Goal: Obtain resource: Download file/media

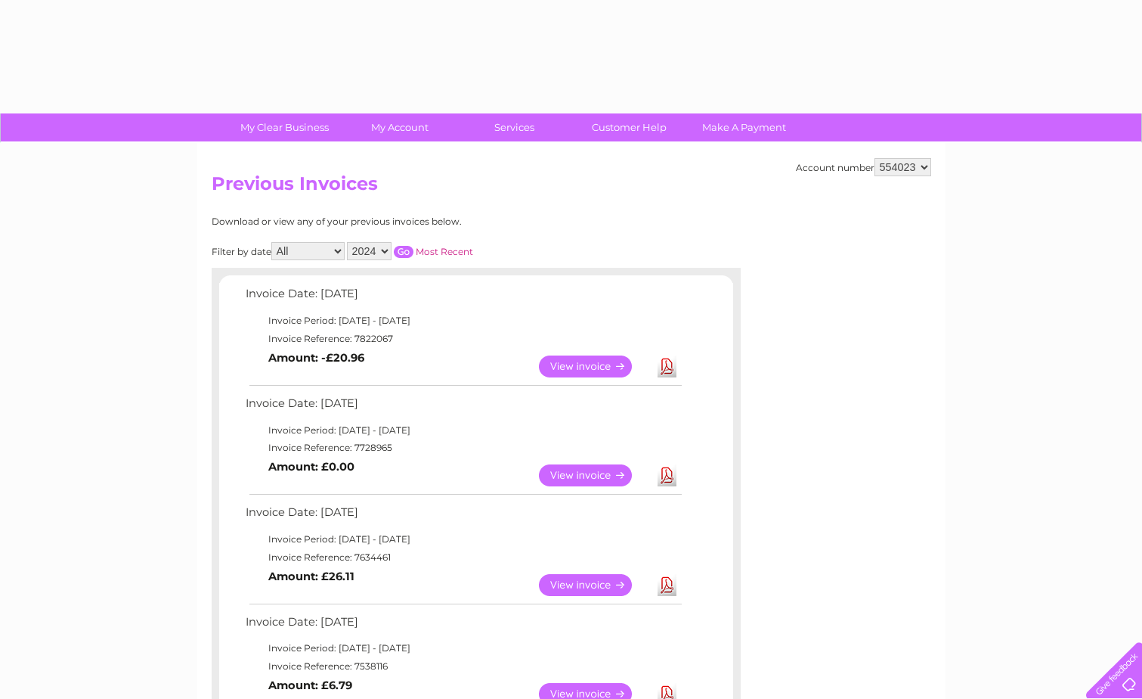
select select "2024"
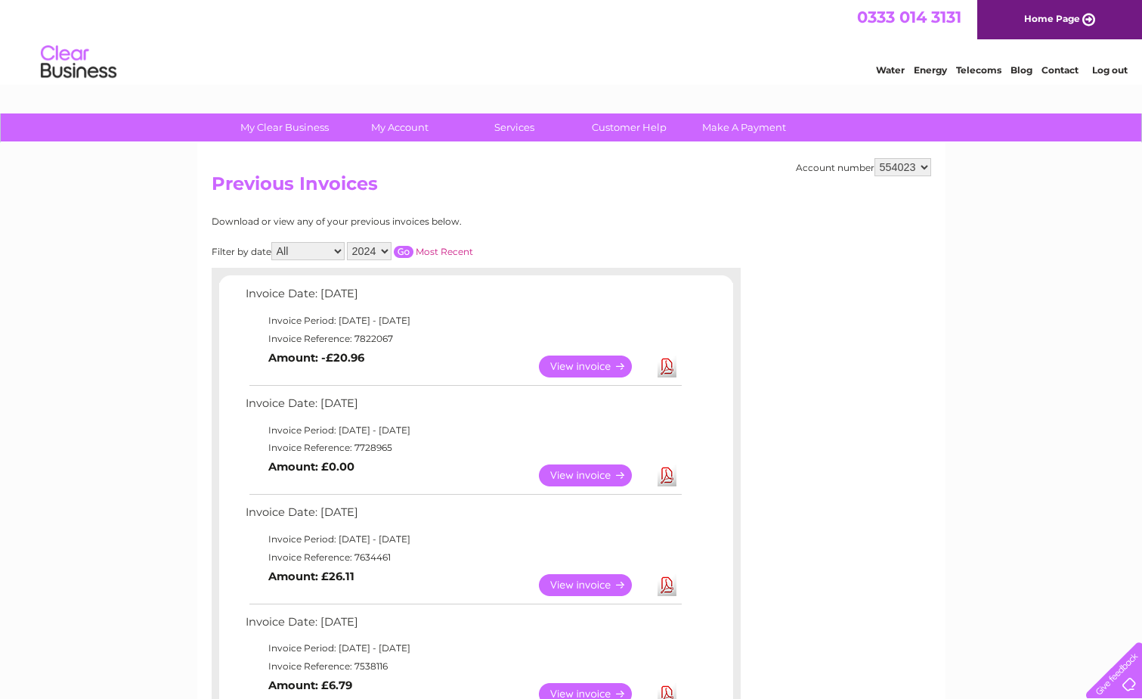
click at [401, 247] on input "button" at bounding box center [404, 252] width 20 height 12
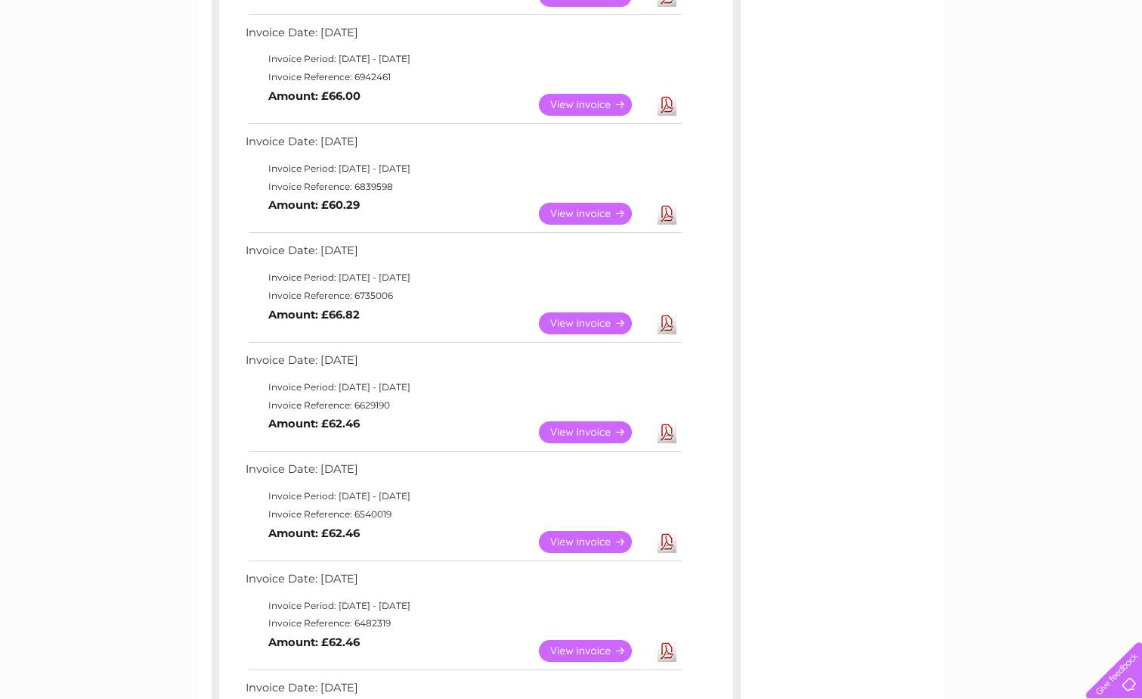
scroll to position [605, 0]
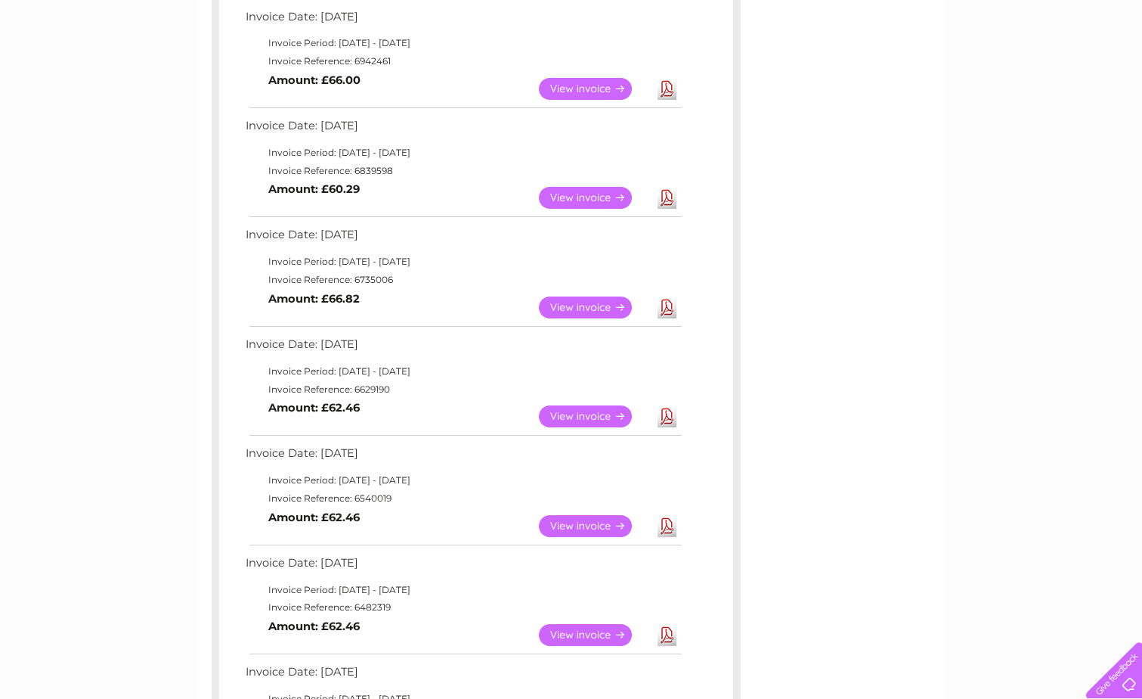
click at [665, 528] on link "Download" at bounding box center [667, 526] width 19 height 22
click at [590, 529] on link "View" at bounding box center [594, 526] width 111 height 22
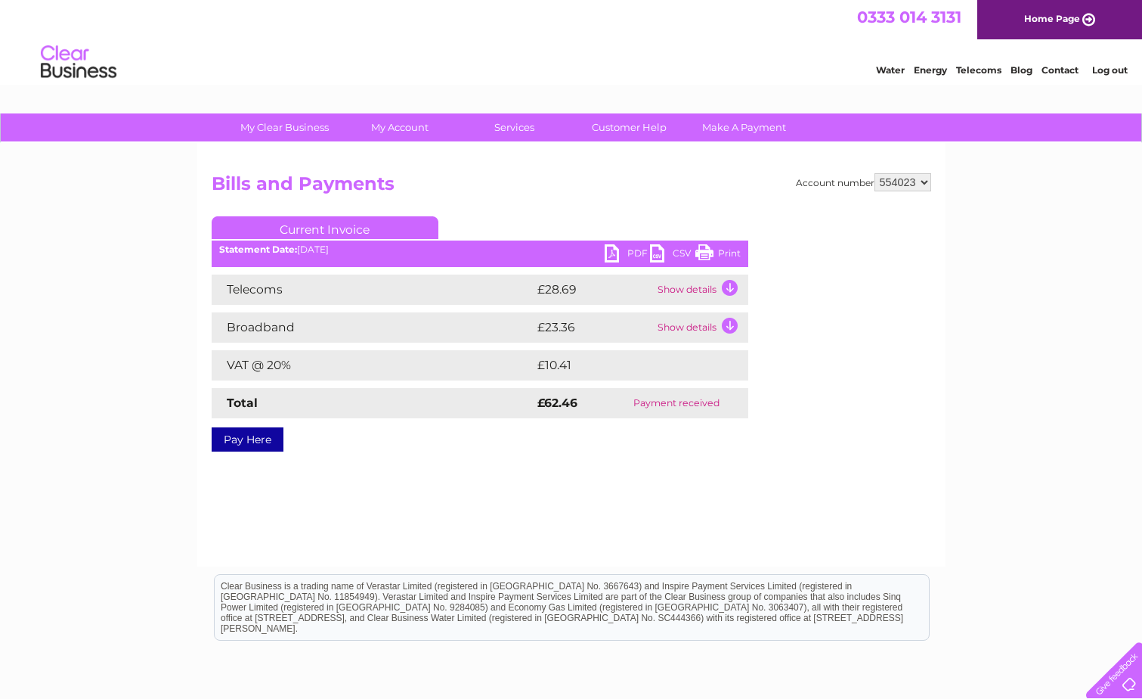
click at [732, 249] on link "Print" at bounding box center [717, 255] width 45 height 22
